Goal: Navigation & Orientation: Find specific page/section

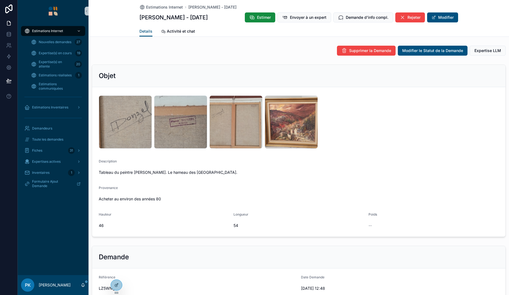
scroll to position [525, 0]
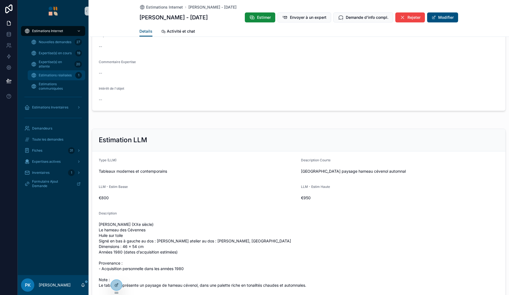
click at [55, 71] on div "Estimations réalisées 1" at bounding box center [56, 75] width 51 height 9
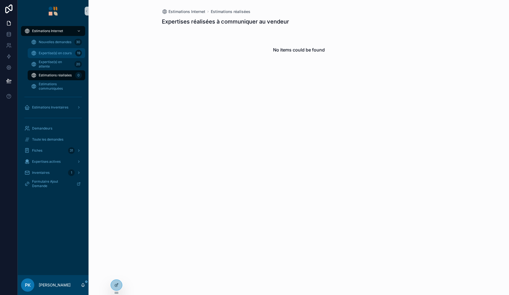
click at [50, 51] on span "Expertise(s) en cours" at bounding box center [55, 53] width 33 height 4
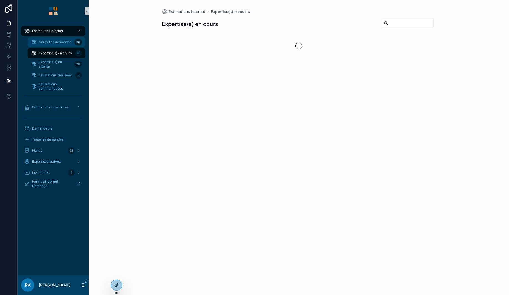
click at [52, 43] on span "Nouvelles demandes" at bounding box center [55, 42] width 33 height 4
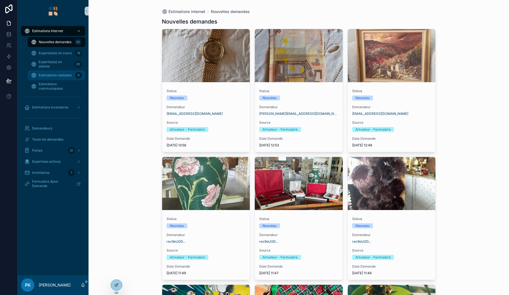
click at [61, 74] on span "Estimations réalisées" at bounding box center [55, 75] width 33 height 4
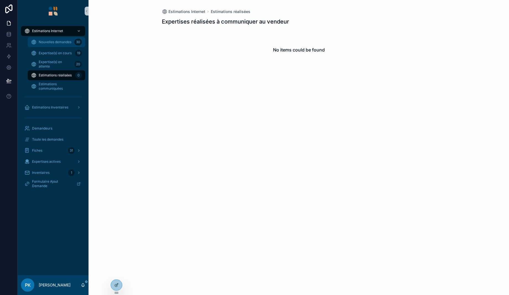
click at [59, 41] on span "Nouvelles demandes" at bounding box center [55, 42] width 33 height 4
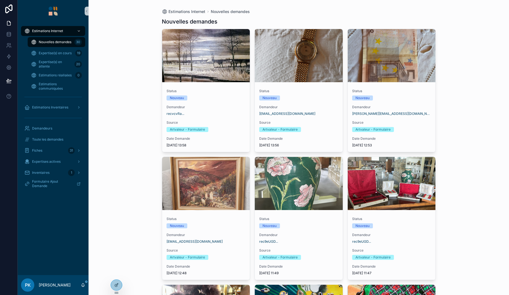
click at [54, 30] on span "Estimations Internet" at bounding box center [47, 31] width 31 height 4
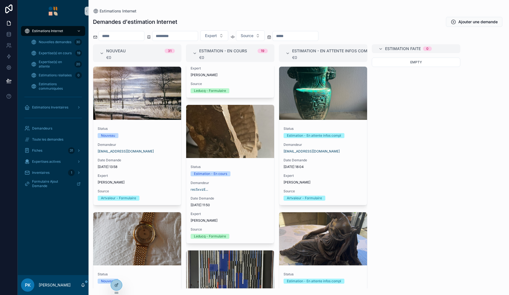
scroll to position [166, 0]
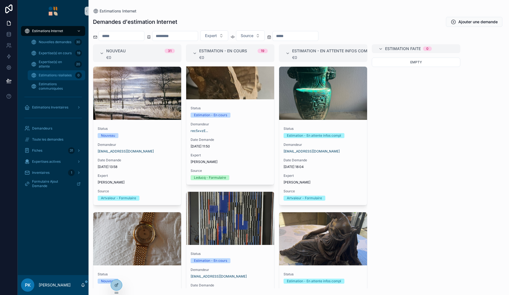
click at [49, 72] on div "Estimations réalisées 0" at bounding box center [56, 75] width 51 height 9
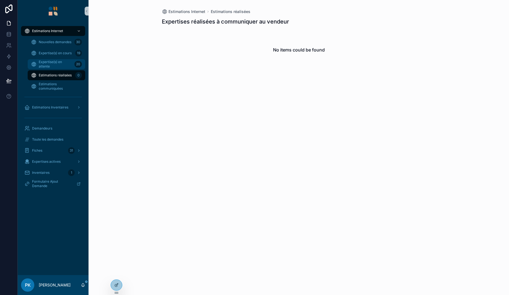
click at [48, 63] on span "Expertise(s) en attente" at bounding box center [55, 64] width 33 height 9
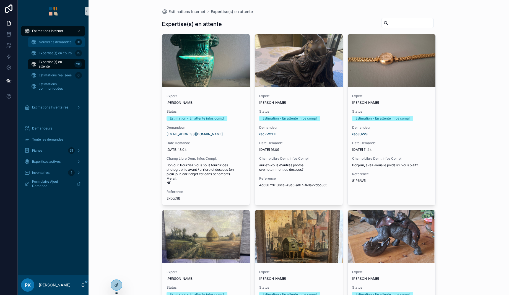
drag, startPoint x: 59, startPoint y: 43, endPoint x: 51, endPoint y: 37, distance: 9.8
click at [59, 43] on span "Nouvelles demandes" at bounding box center [55, 42] width 33 height 4
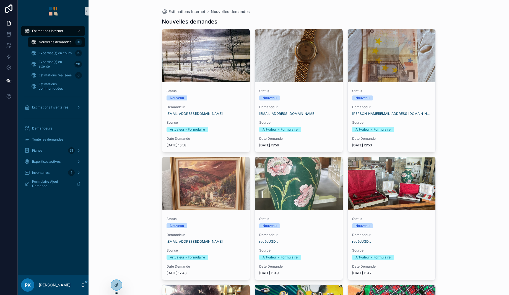
click at [56, 43] on span "Nouvelles demandes" at bounding box center [55, 42] width 33 height 4
click at [53, 11] on img "scrollable content" at bounding box center [53, 11] width 9 height 9
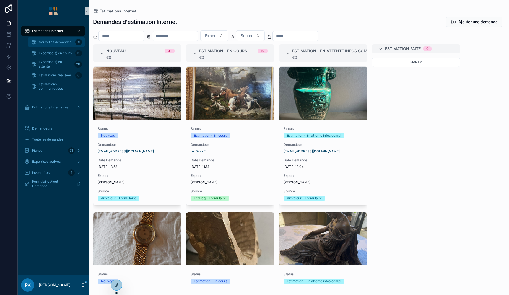
click at [61, 42] on span "Nouvelles demandes" at bounding box center [55, 42] width 33 height 4
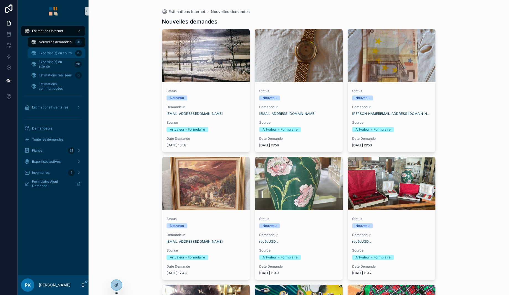
click at [52, 55] on div "Expertise(s) en cours 19" at bounding box center [56, 53] width 51 height 9
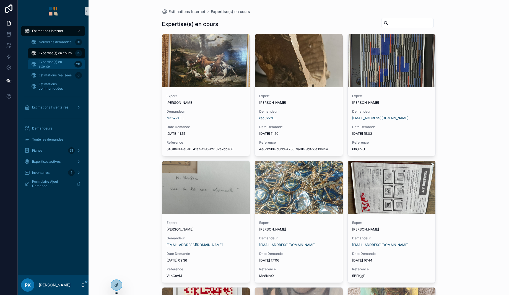
click at [53, 64] on span "Expertise(s) en attente" at bounding box center [55, 64] width 33 height 9
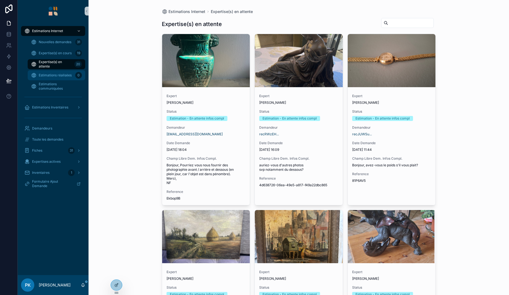
click at [54, 74] on span "Estimations réalisées" at bounding box center [55, 75] width 33 height 4
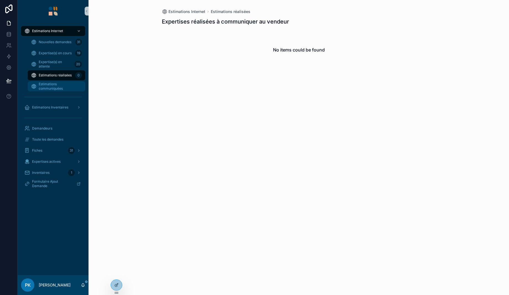
click at [53, 84] on span "Estimations communiquées" at bounding box center [59, 86] width 41 height 9
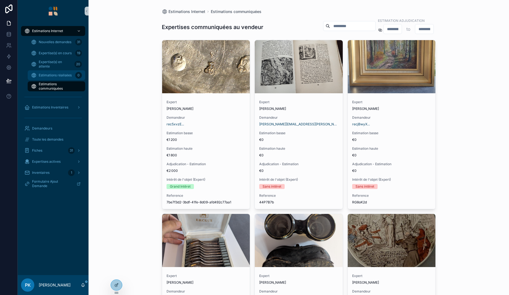
click at [58, 75] on span "Estimations réalisées" at bounding box center [55, 75] width 33 height 4
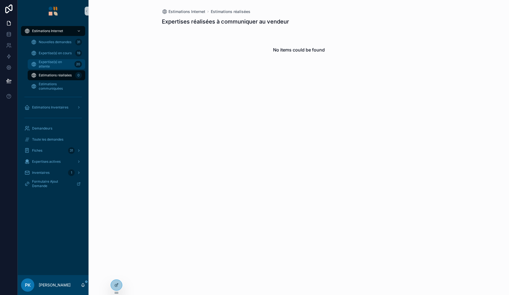
click at [48, 66] on span "Expertise(s) en attente" at bounding box center [55, 64] width 33 height 9
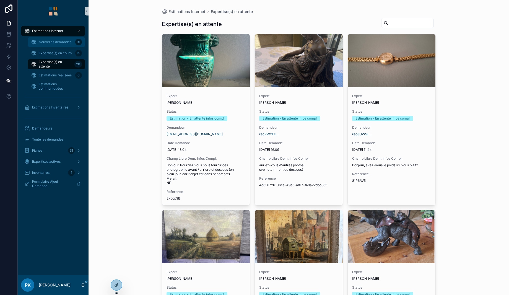
click at [60, 41] on span "Nouvelles demandes" at bounding box center [55, 42] width 33 height 4
